Goal: Task Accomplishment & Management: Manage account settings

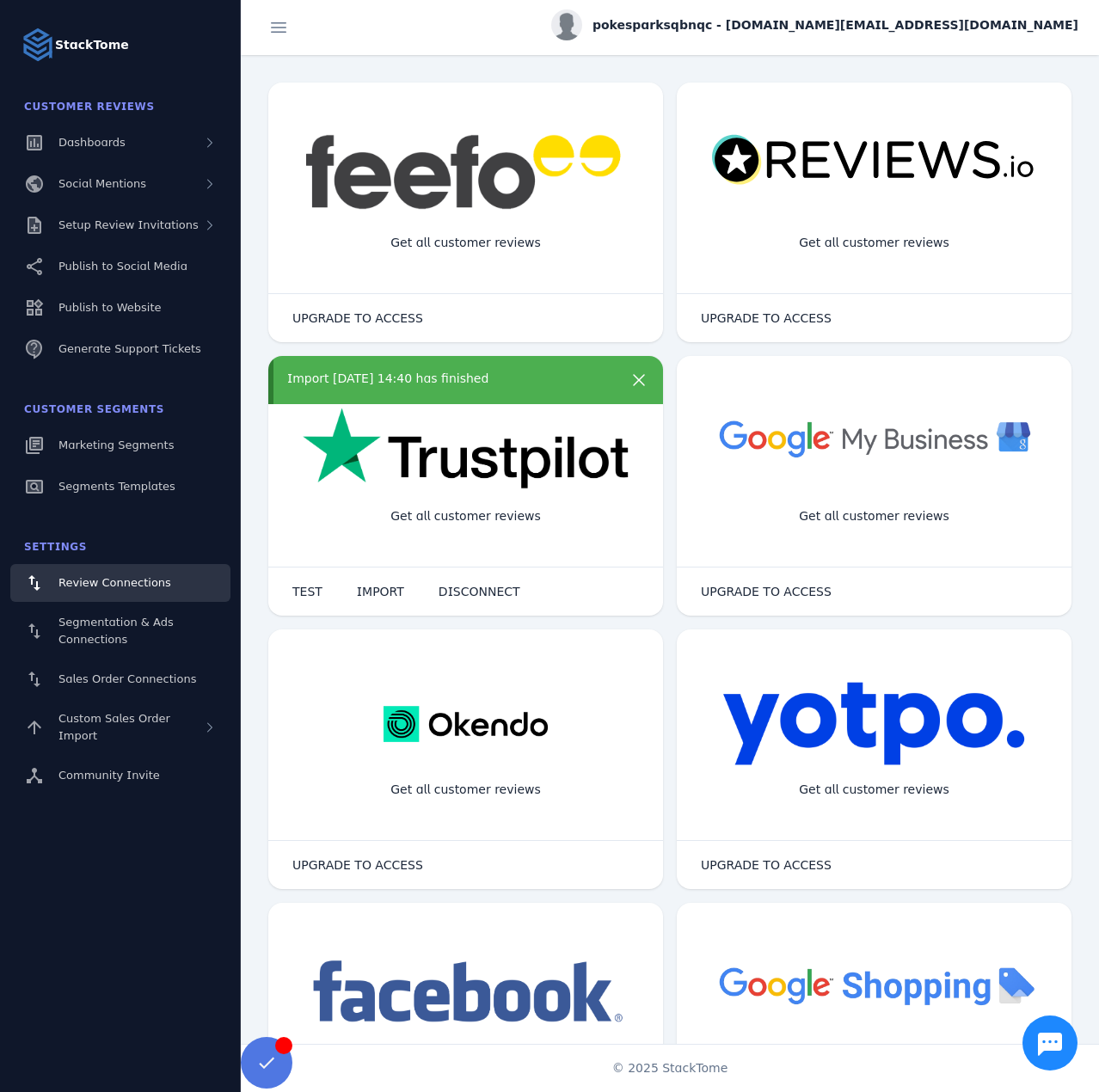
click at [258, 1048] on span at bounding box center [266, 1062] width 41 height 41
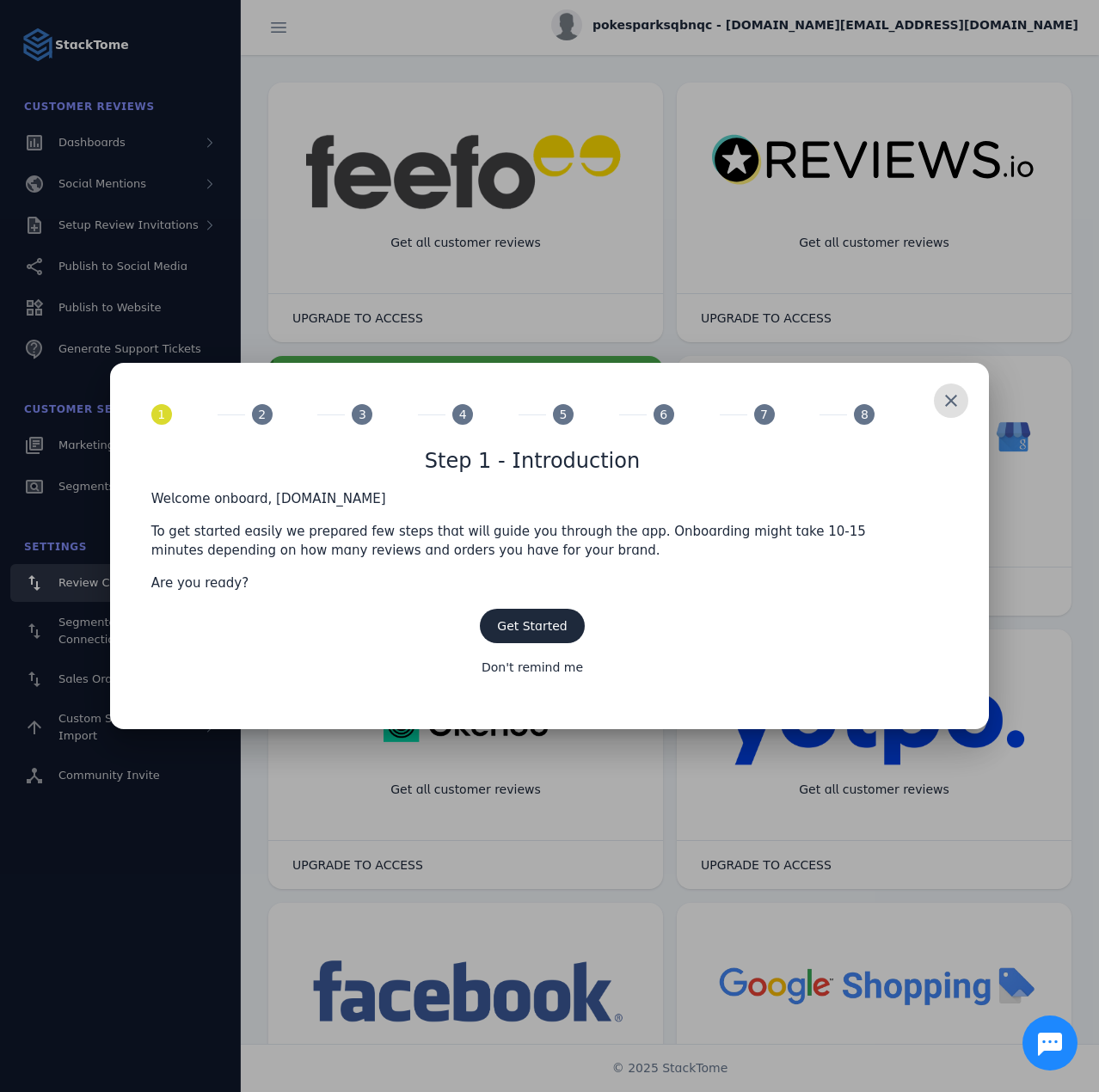
click at [388, 295] on div at bounding box center [550, 546] width 1099 height 1092
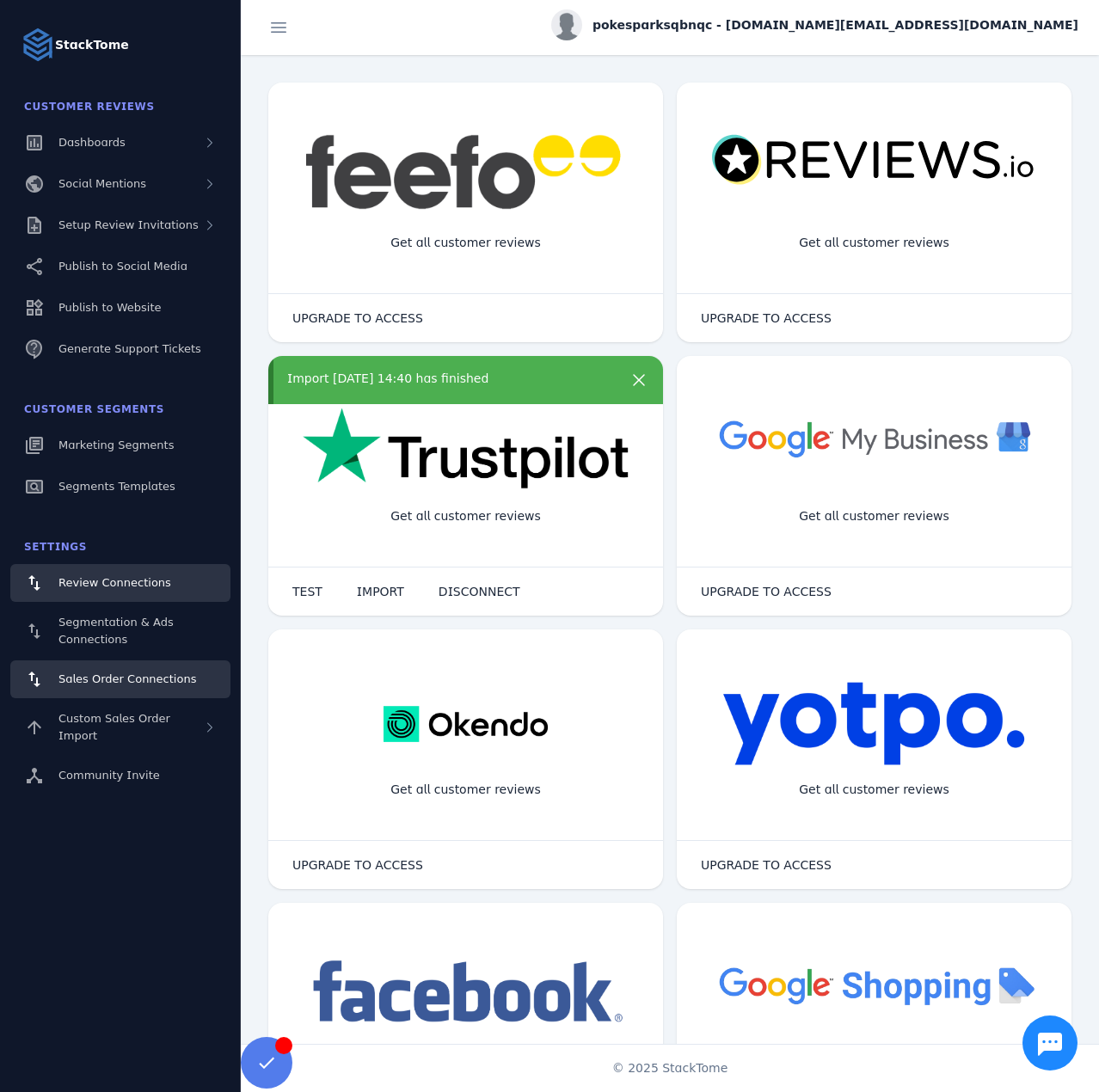
click at [123, 673] on span "Sales Order Connections" at bounding box center [127, 678] width 138 height 13
